Goal: Obtain resource: Download file/media

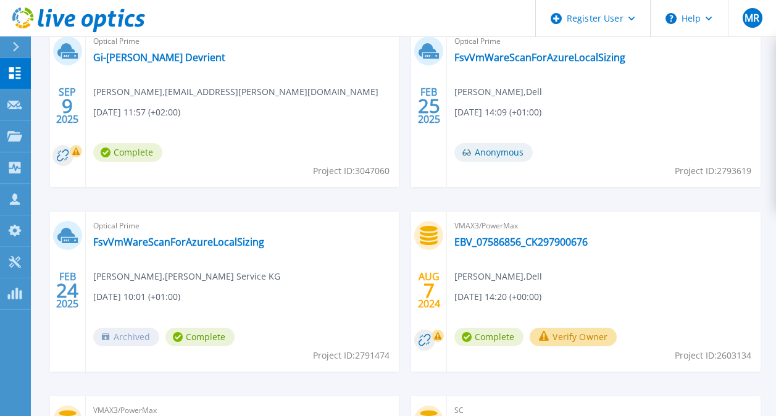
scroll to position [371, 0]
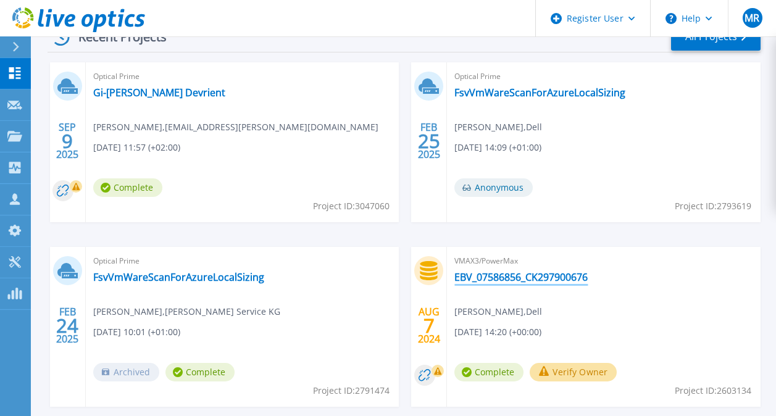
click at [494, 273] on link "EBV_07586856_CK297900676" at bounding box center [520, 277] width 133 height 12
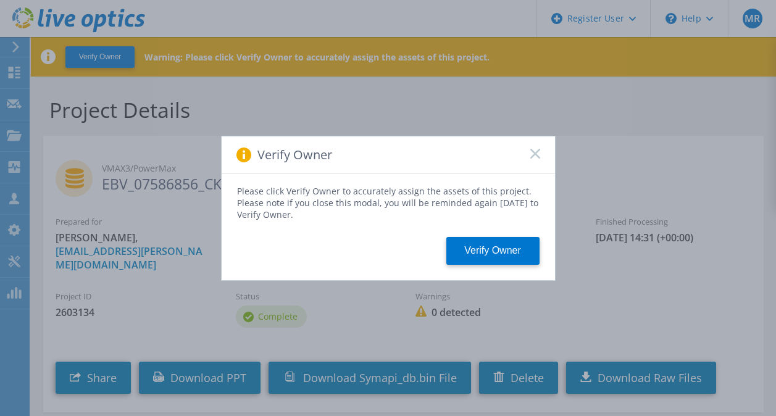
scroll to position [57, 0]
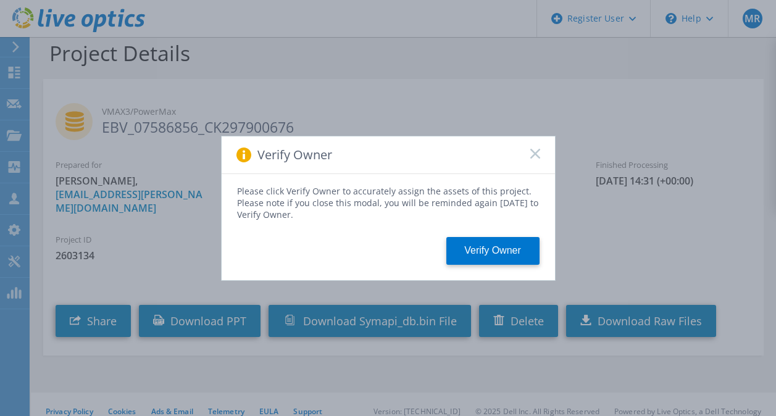
click at [539, 149] on rect at bounding box center [534, 153] width 10 height 10
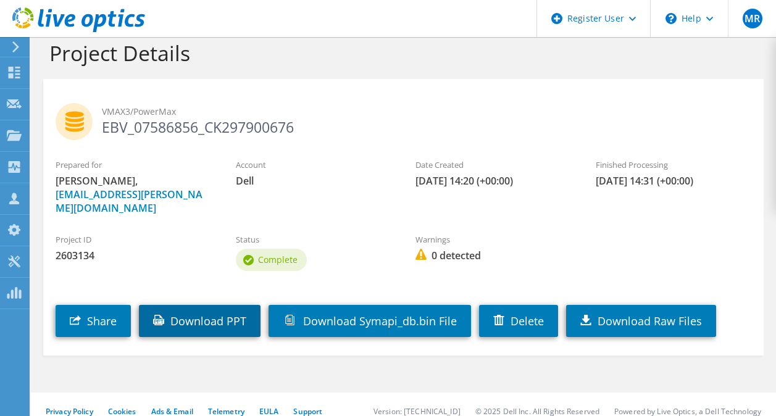
click at [207, 305] on link "Download PPT" at bounding box center [200, 321] width 122 height 32
click at [405, 280] on div "Share Download PPT Download Symapi_db.bin File Delete Download Raw Files" at bounding box center [415, 311] width 745 height 63
click at [204, 307] on link "Download PPT" at bounding box center [200, 321] width 122 height 32
click at [394, 94] on div "VMAX3/PowerMax EBV_07586856_CK297900676" at bounding box center [403, 118] width 720 height 67
